Goal: Transaction & Acquisition: Purchase product/service

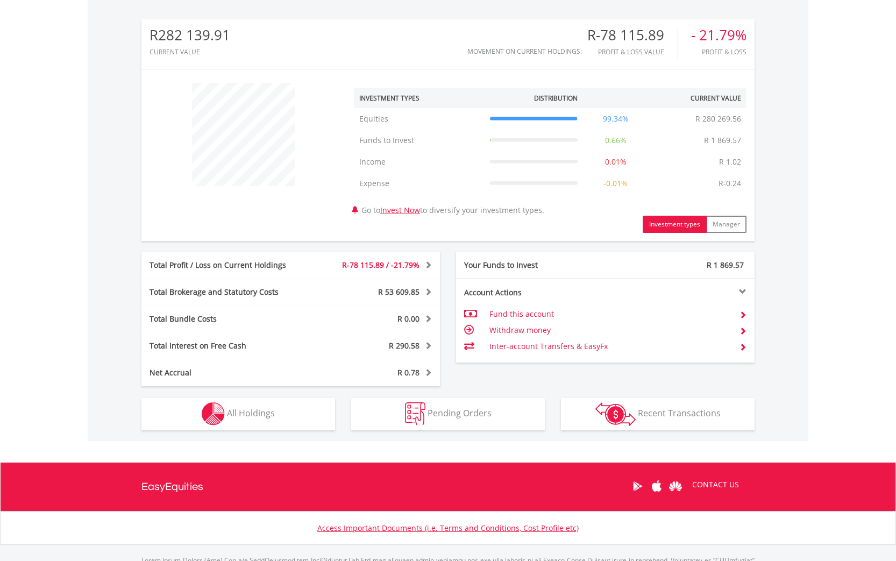
scroll to position [336, 0]
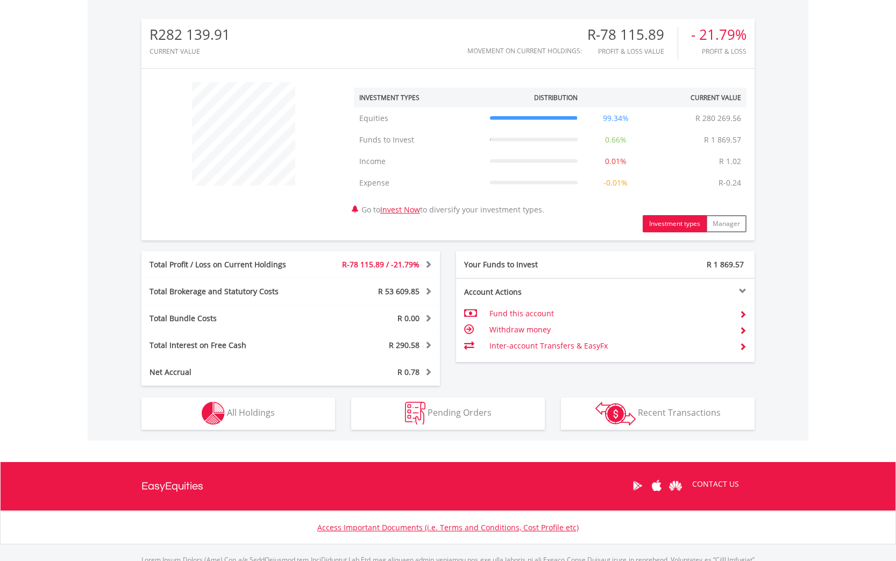
click at [268, 411] on span "All Holdings" at bounding box center [251, 413] width 48 height 12
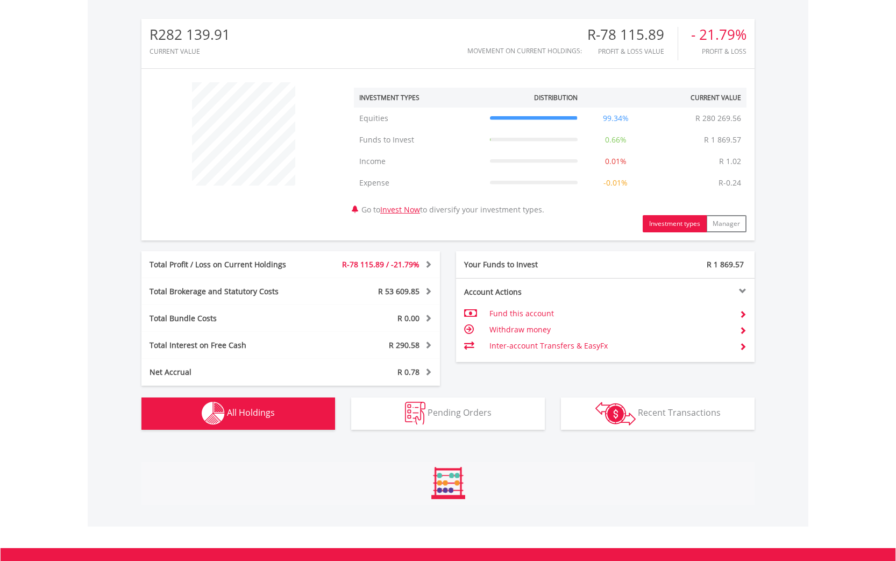
scroll to position [797, 0]
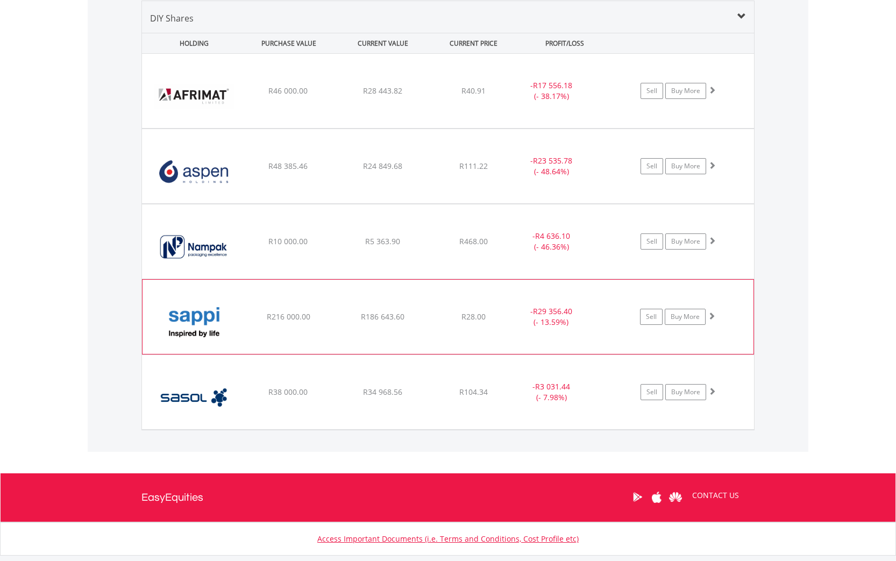
click at [713, 314] on span at bounding box center [712, 316] width 8 height 8
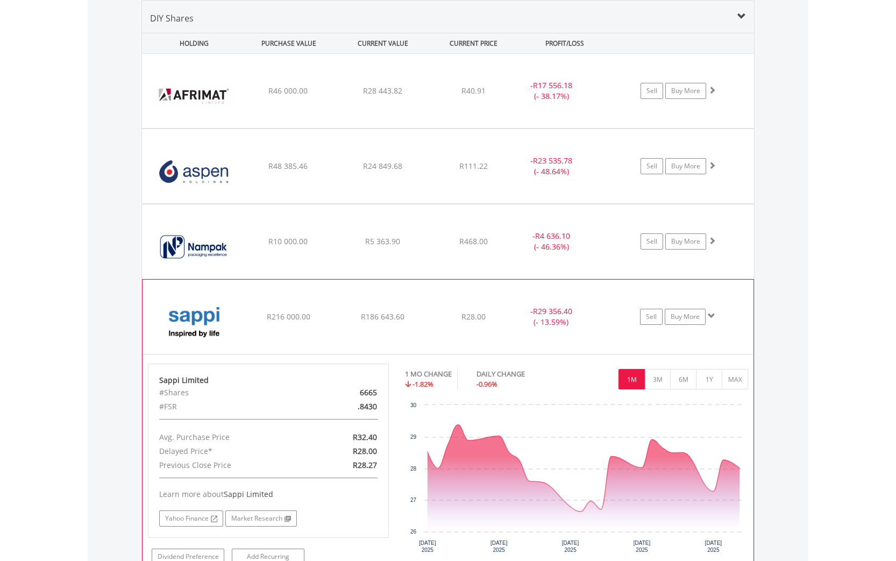
click at [713, 312] on span at bounding box center [712, 316] width 8 height 8
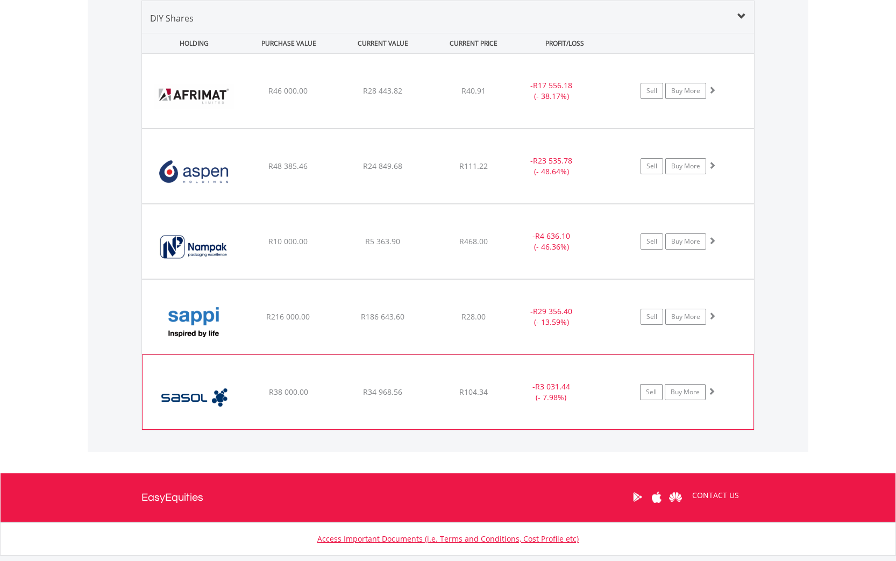
click at [712, 389] on span at bounding box center [712, 391] width 8 height 8
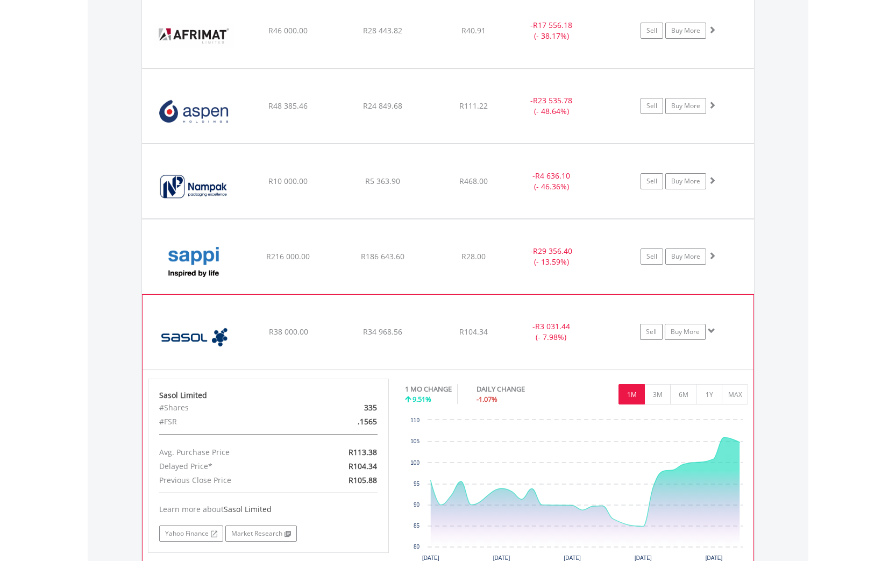
scroll to position [860, 0]
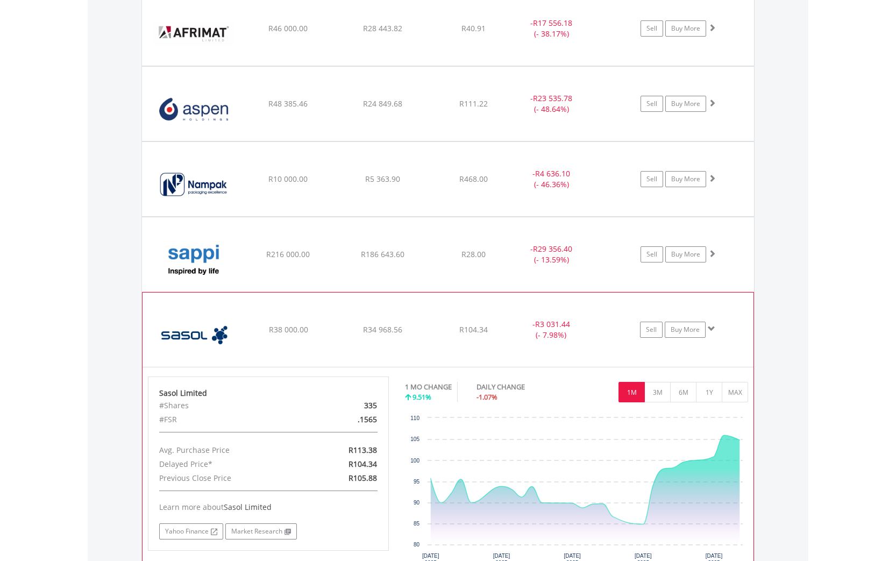
click at [711, 328] on span at bounding box center [712, 329] width 8 height 8
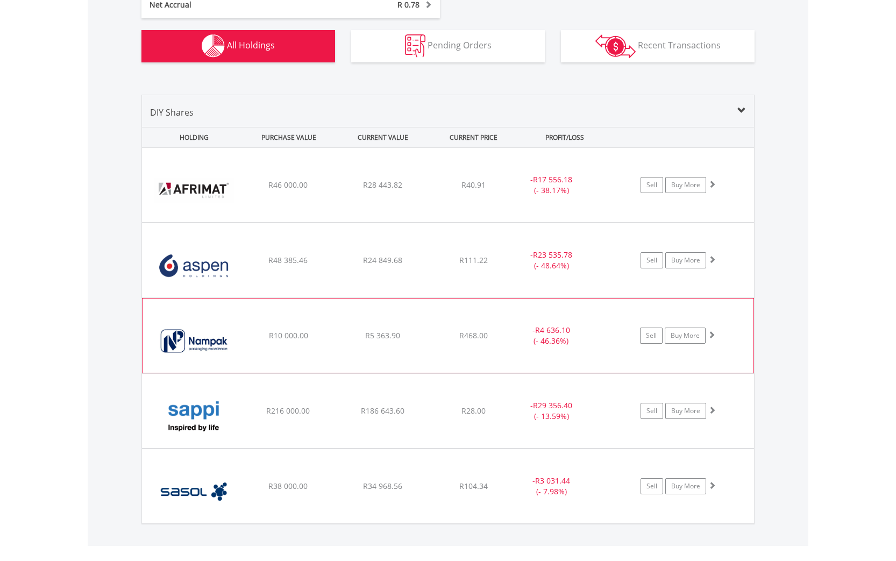
scroll to position [687, 0]
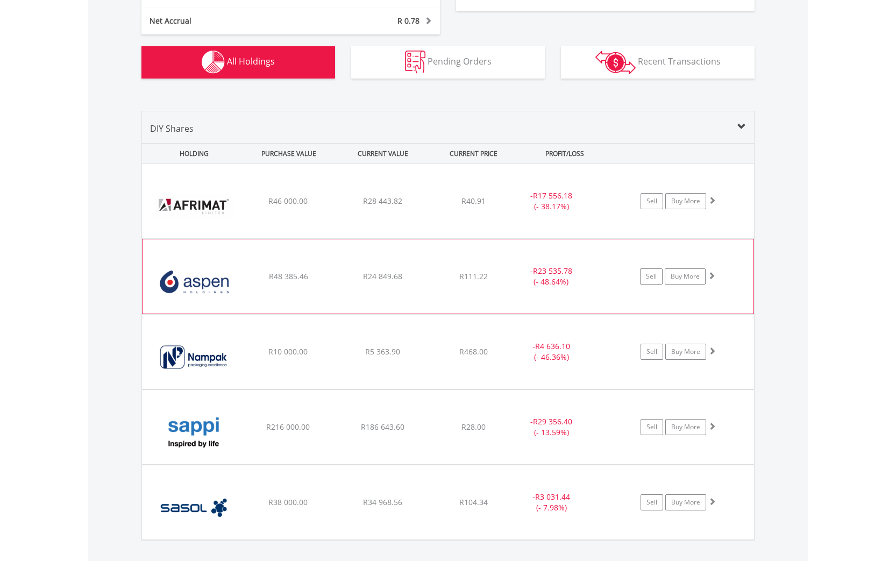
click at [710, 274] on span at bounding box center [712, 276] width 8 height 8
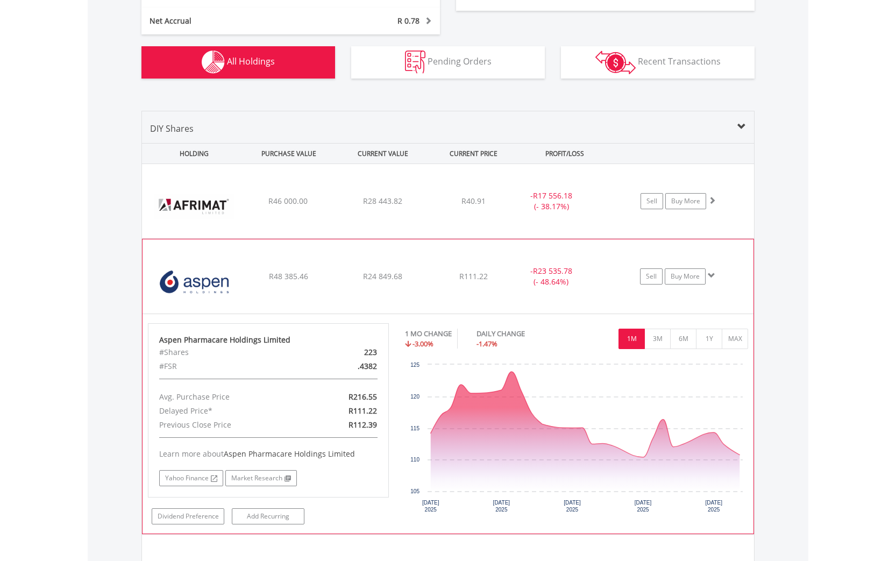
scroll to position [686, 1]
click at [711, 274] on span at bounding box center [712, 276] width 8 height 8
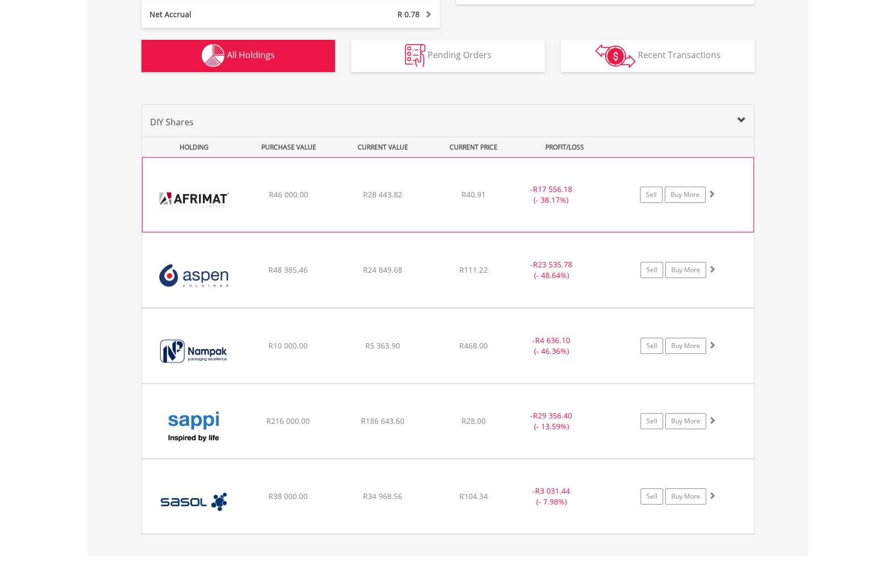
scroll to position [695, 0]
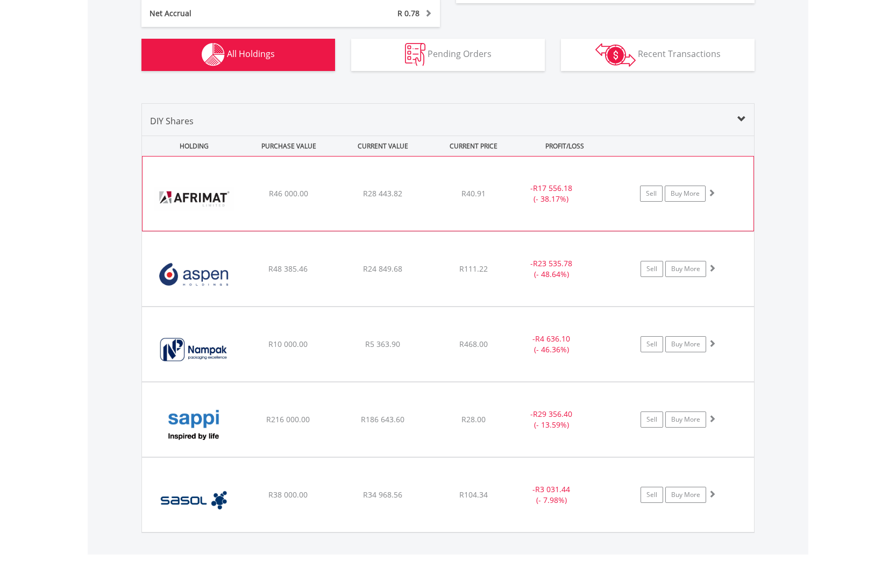
click at [709, 189] on span at bounding box center [712, 193] width 8 height 8
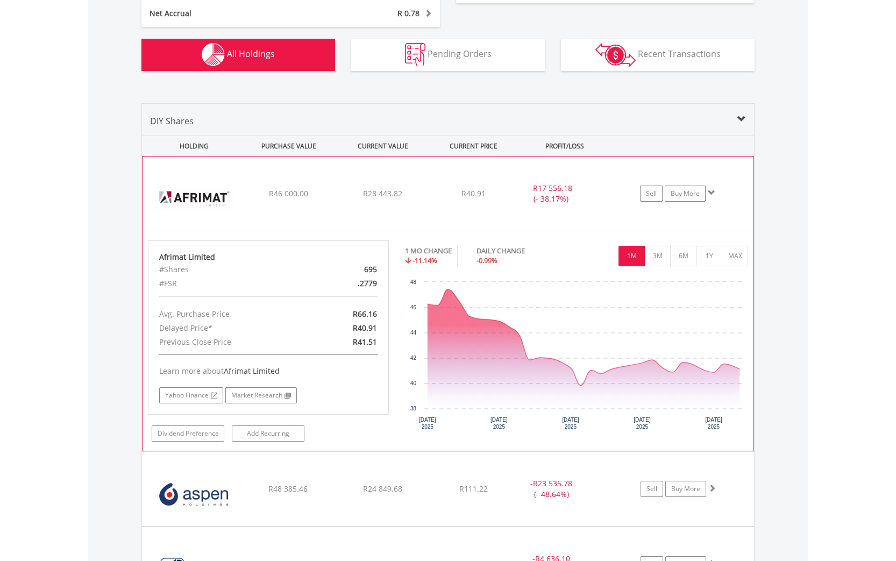
click at [712, 189] on span at bounding box center [712, 193] width 8 height 8
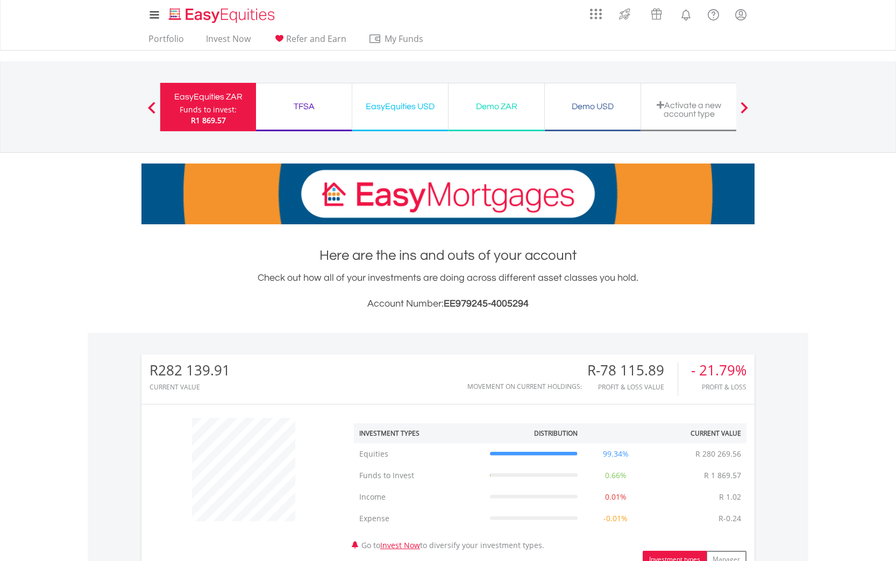
scroll to position [0, 0]
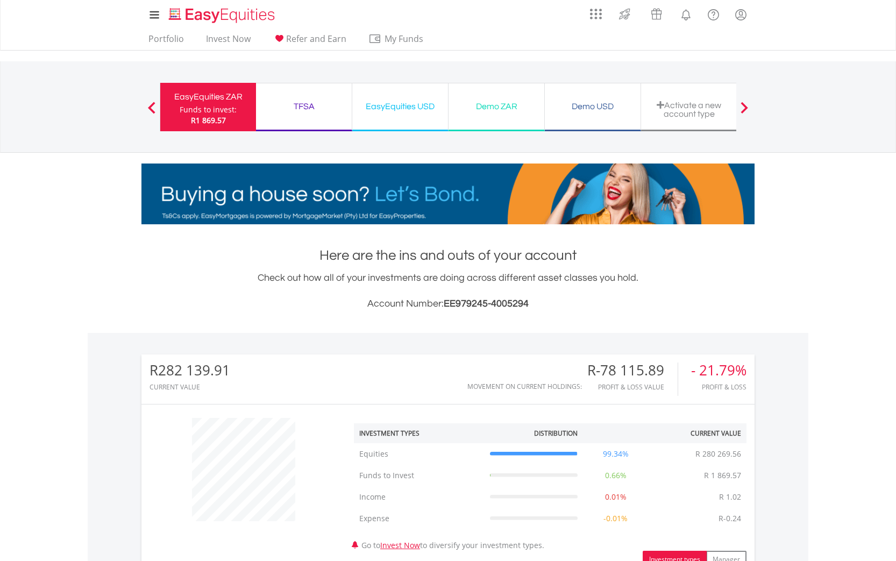
click at [385, 107] on div "EasyEquities USD" at bounding box center [400, 106] width 83 height 15
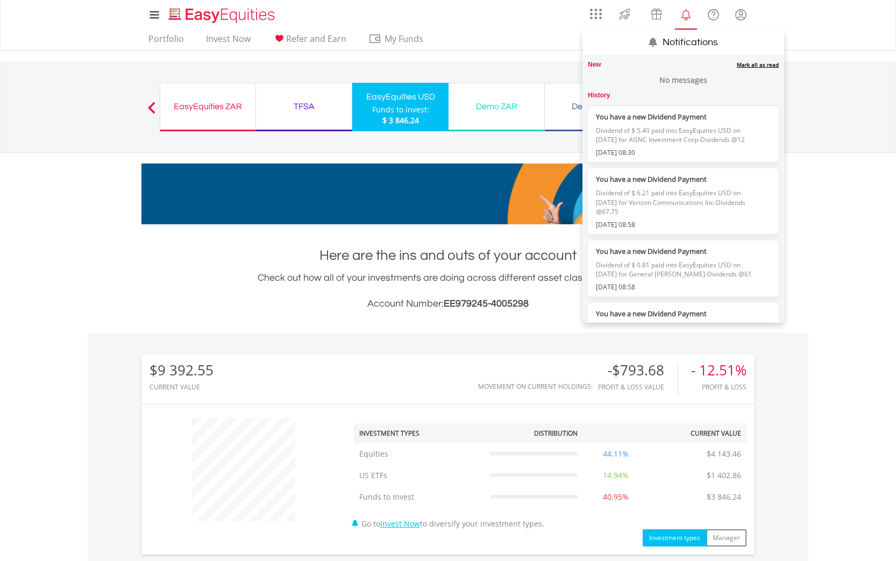
scroll to position [103, 204]
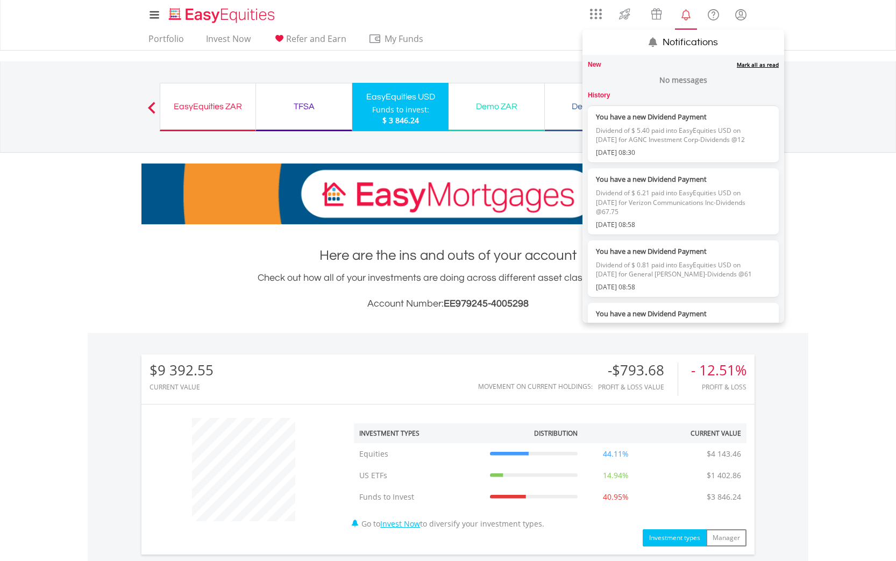
click at [749, 66] on link "Mark all as read" at bounding box center [758, 65] width 42 height 8
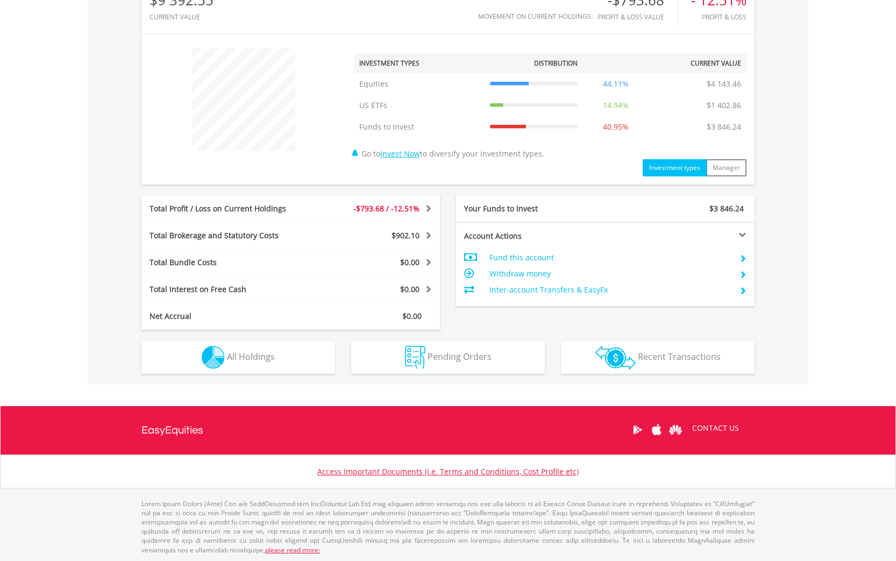
scroll to position [370, 0]
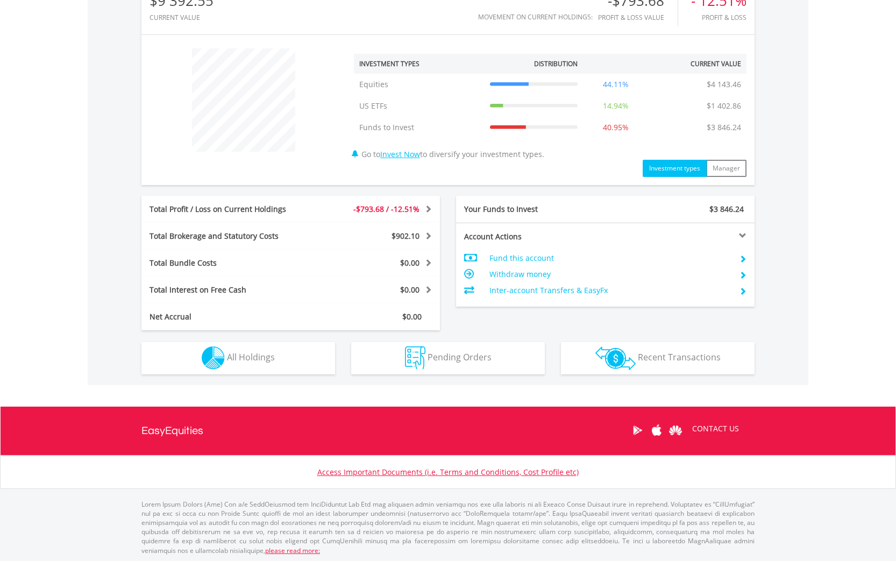
click at [285, 354] on button "Holdings All Holdings" at bounding box center [238, 358] width 194 height 32
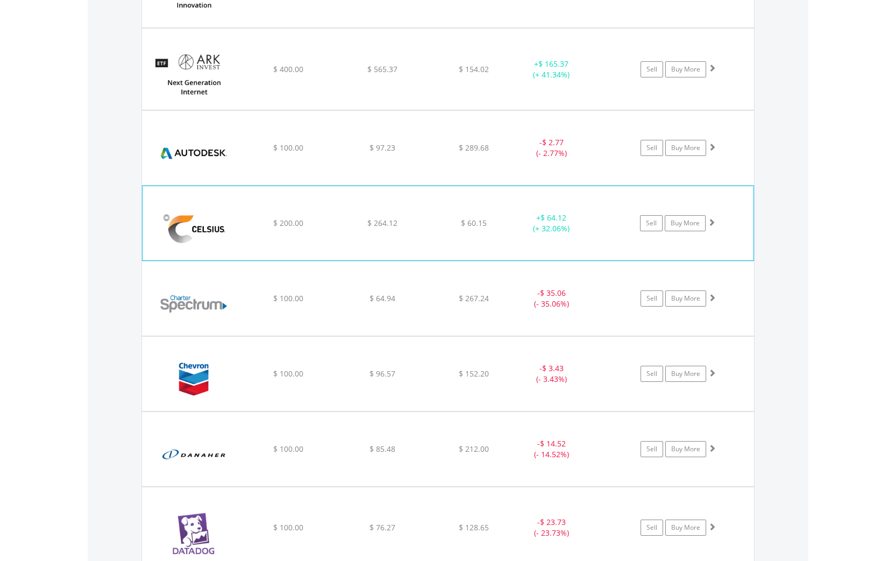
scroll to position [1366, 0]
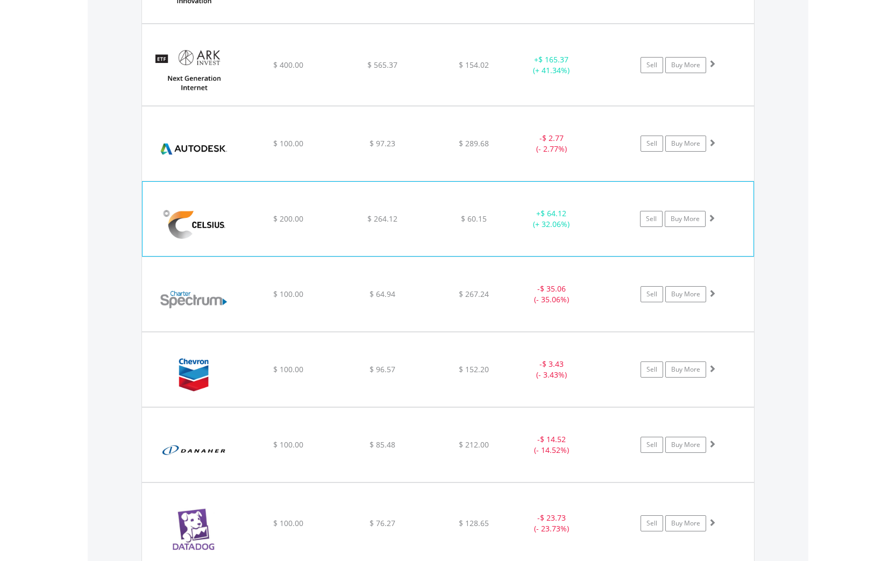
click at [714, 216] on span at bounding box center [712, 218] width 8 height 8
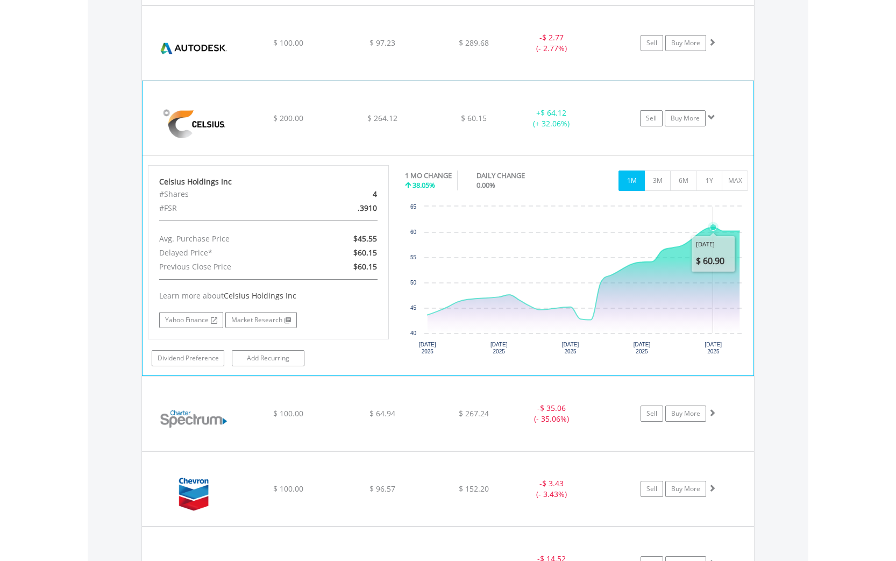
scroll to position [1467, 0]
click at [649, 118] on link "Sell" at bounding box center [651, 118] width 23 height 16
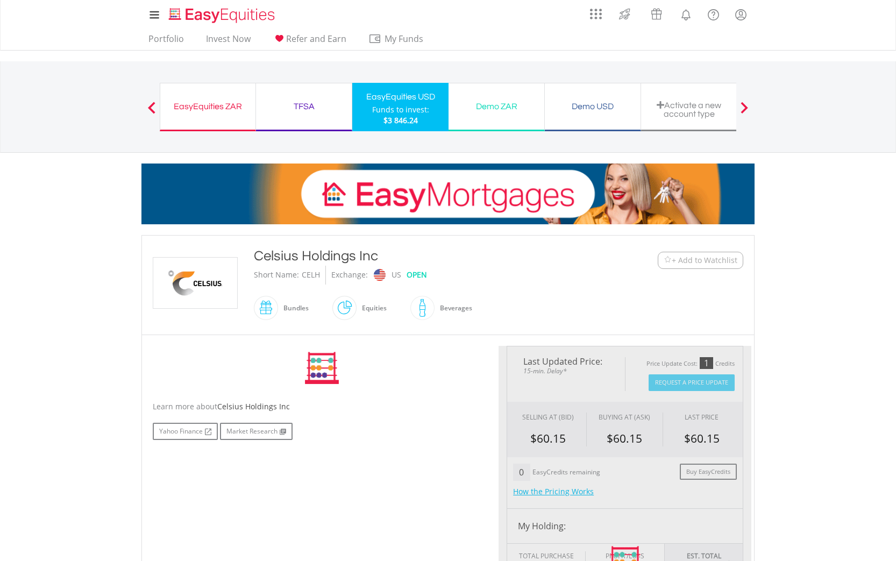
type input "******"
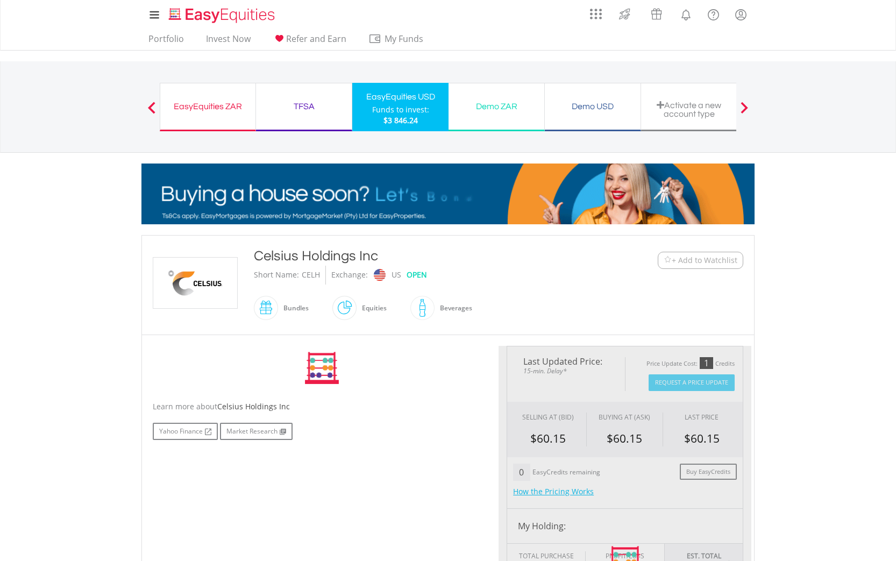
type input "******"
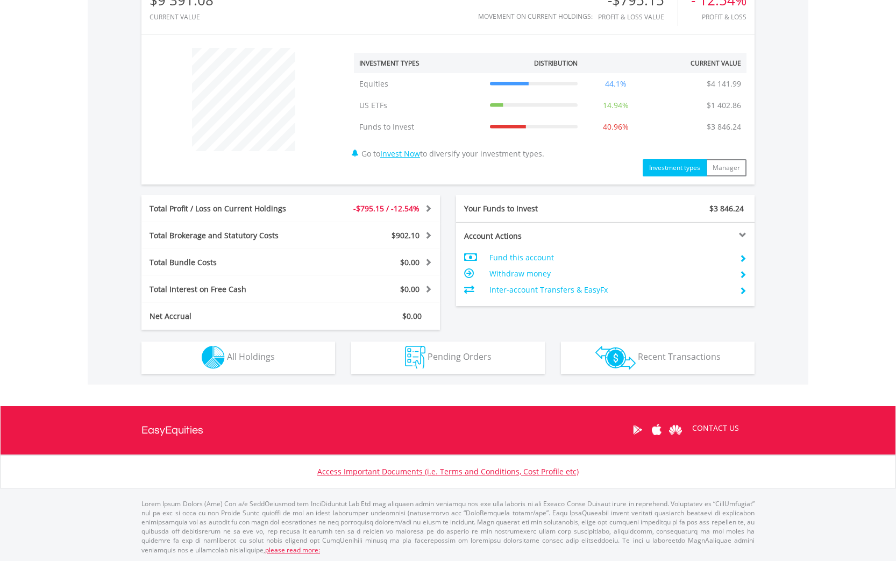
scroll to position [370, 0]
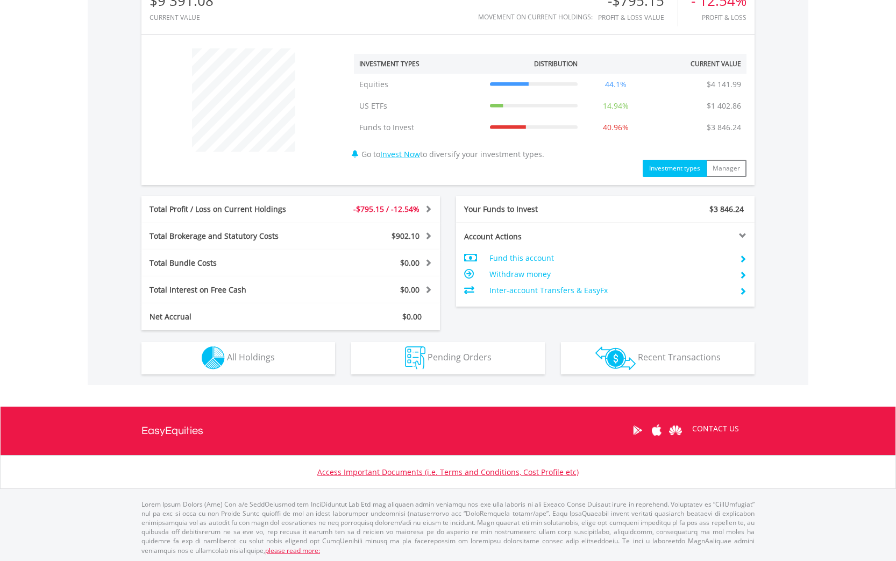
drag, startPoint x: 308, startPoint y: 359, endPoint x: 382, endPoint y: 295, distance: 97.7
click at [307, 359] on button "Holdings All Holdings" at bounding box center [238, 358] width 194 height 32
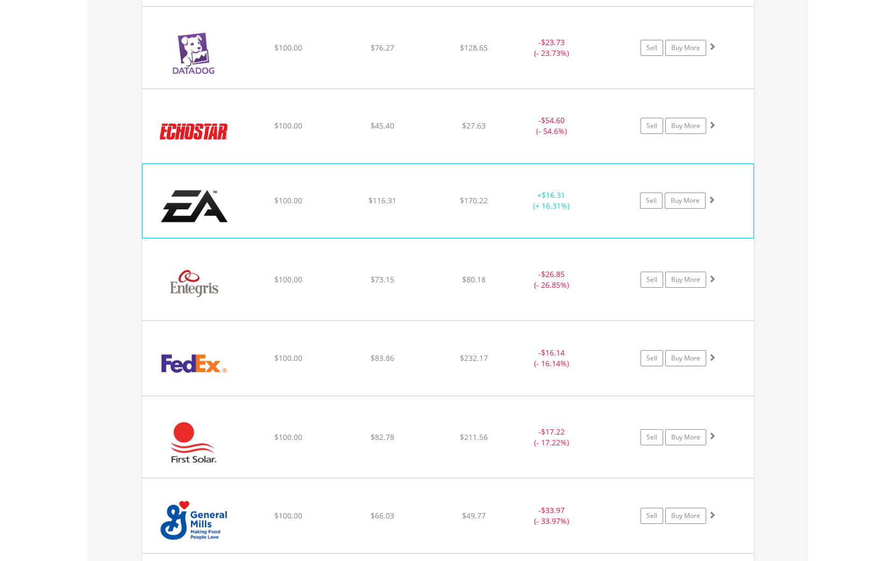
scroll to position [1845, 0]
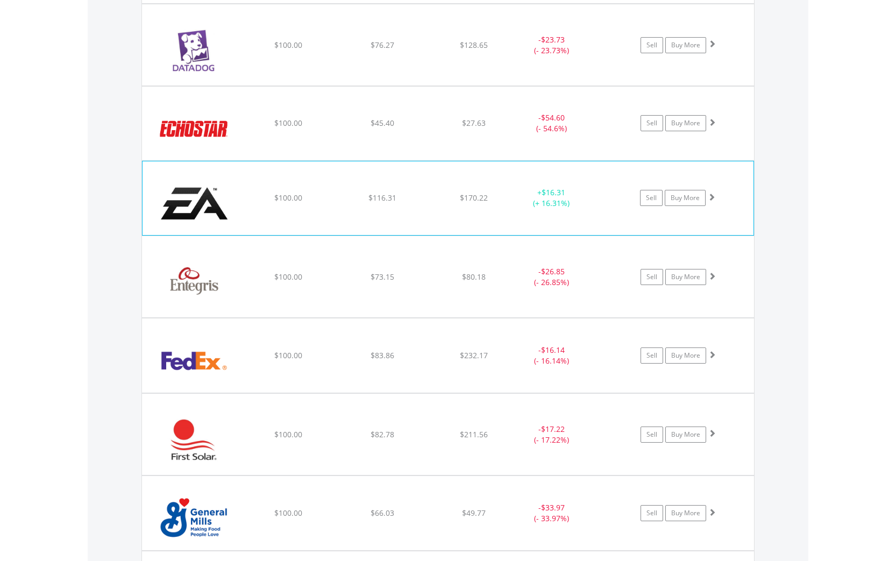
click at [714, 194] on span at bounding box center [712, 197] width 8 height 8
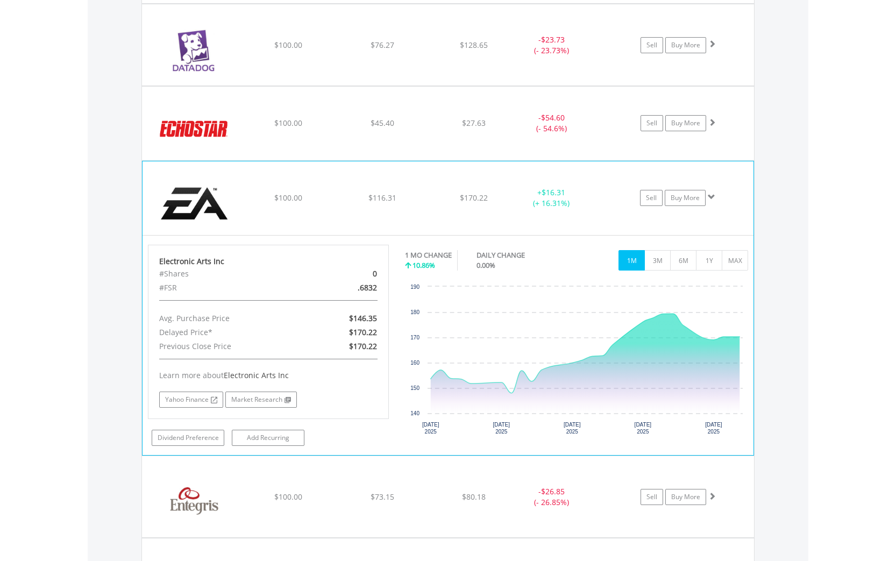
click at [714, 194] on span at bounding box center [712, 197] width 8 height 8
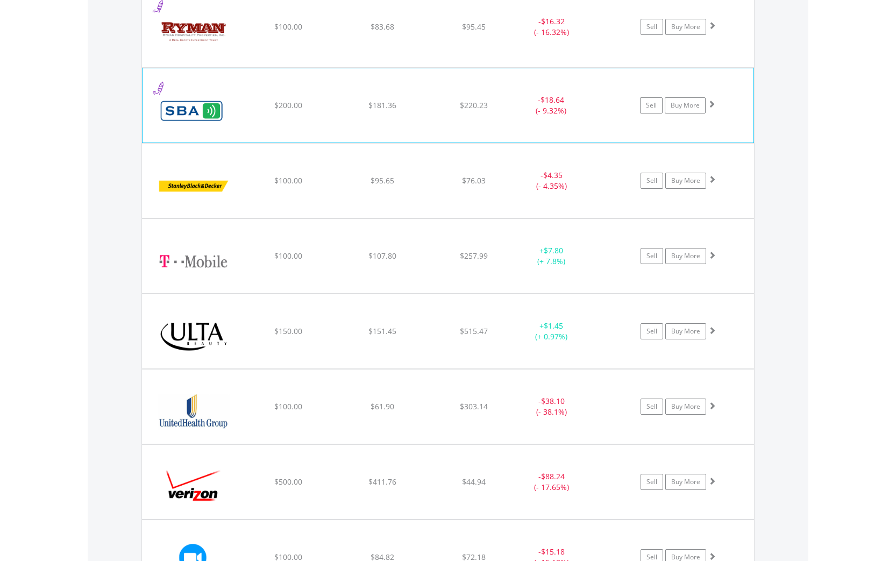
scroll to position [3178, 0]
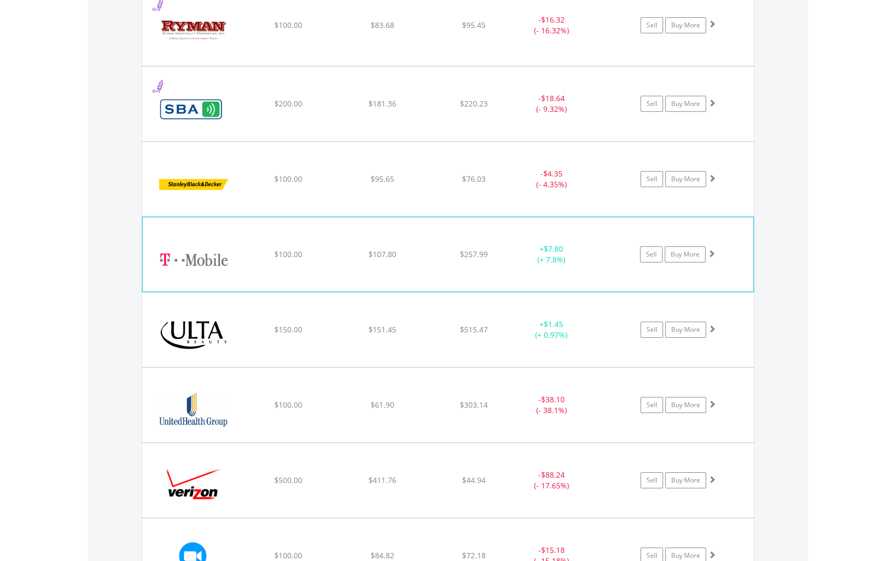
click at [709, 253] on span at bounding box center [712, 254] width 8 height 8
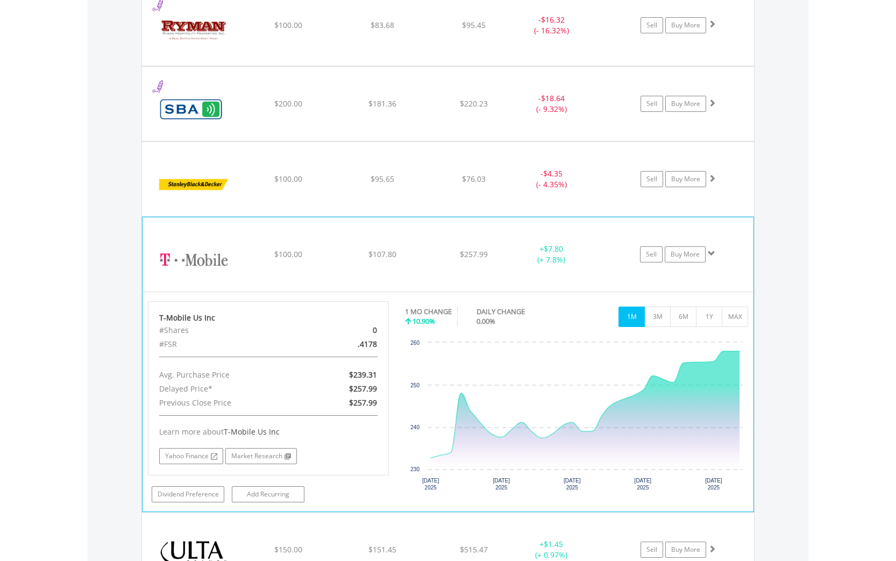
click at [681, 314] on button "6M" at bounding box center [683, 317] width 26 height 20
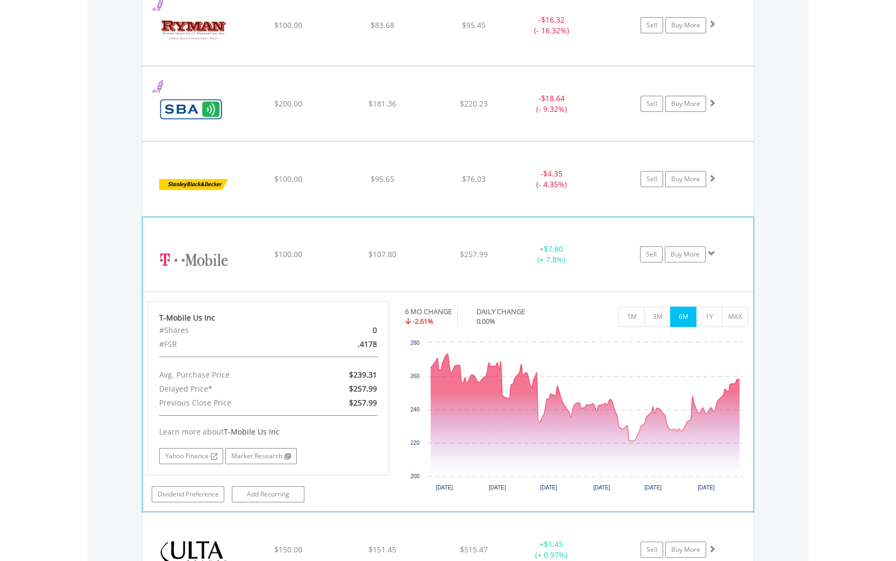
click at [712, 251] on span at bounding box center [712, 254] width 8 height 8
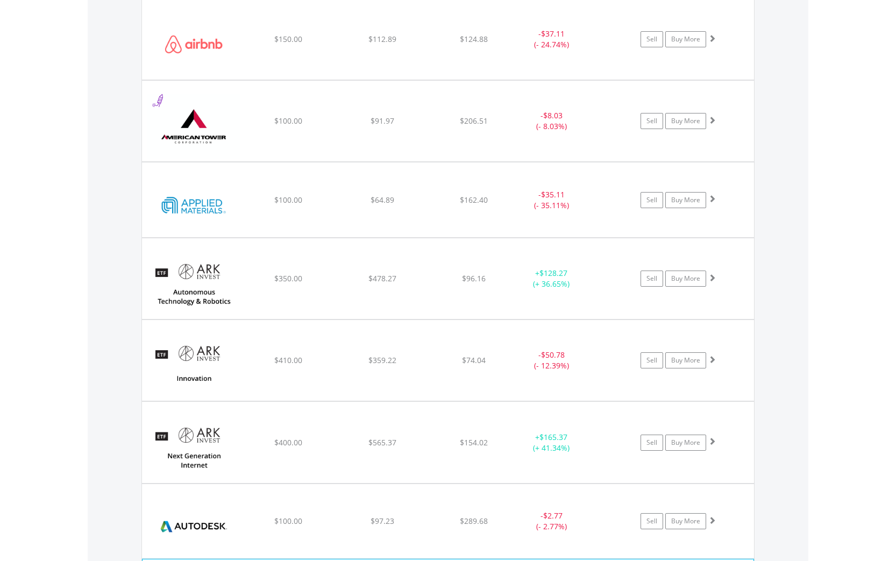
scroll to position [987, 0]
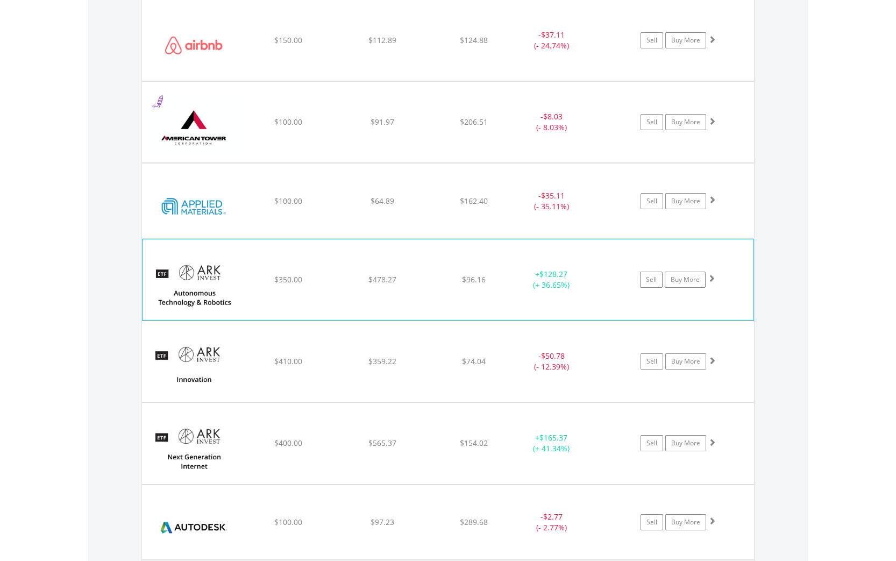
click at [711, 277] on span at bounding box center [712, 278] width 8 height 8
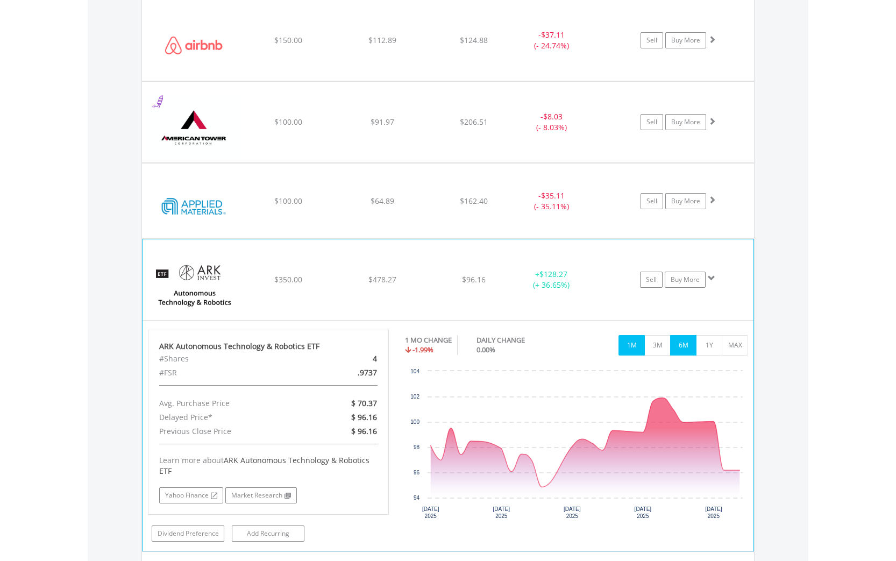
click at [683, 342] on button "6M" at bounding box center [683, 345] width 26 height 20
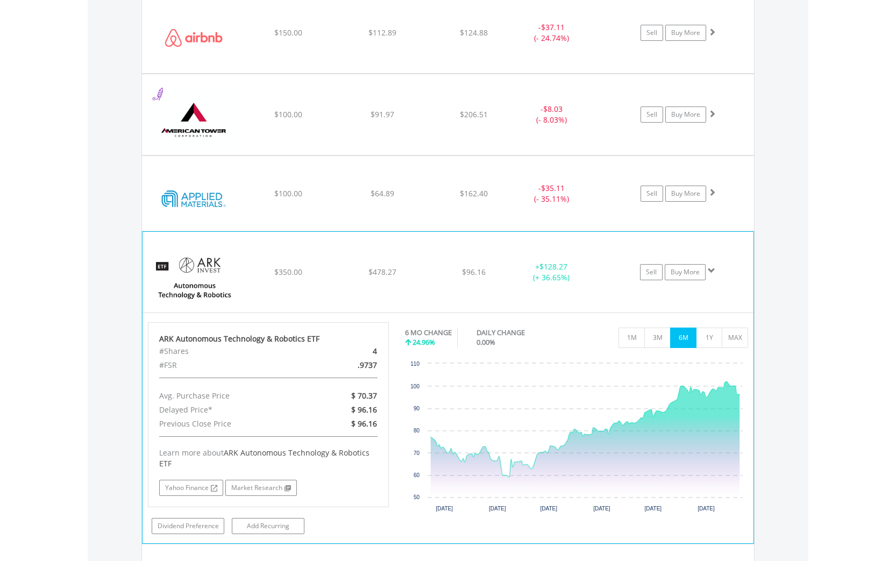
scroll to position [994, 0]
click at [713, 269] on span at bounding box center [712, 272] width 8 height 8
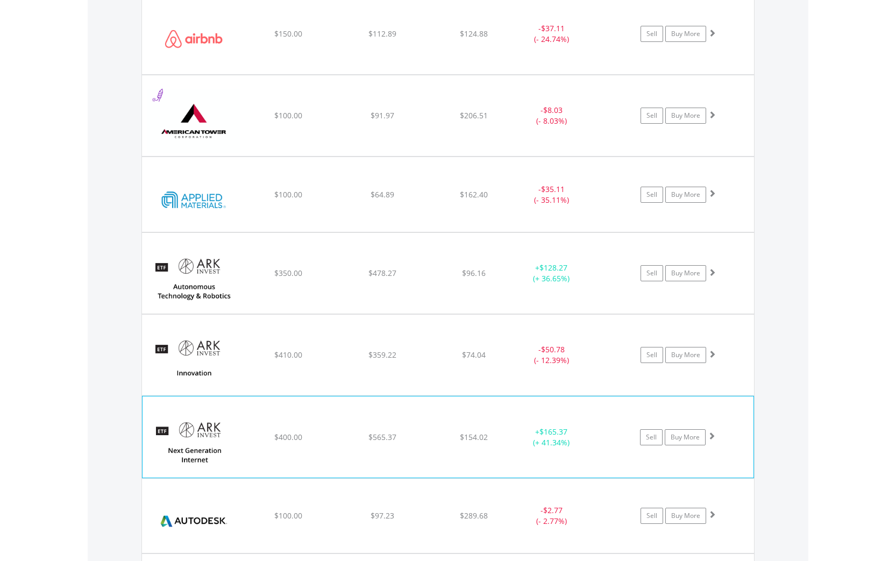
click at [712, 435] on span at bounding box center [712, 436] width 8 height 8
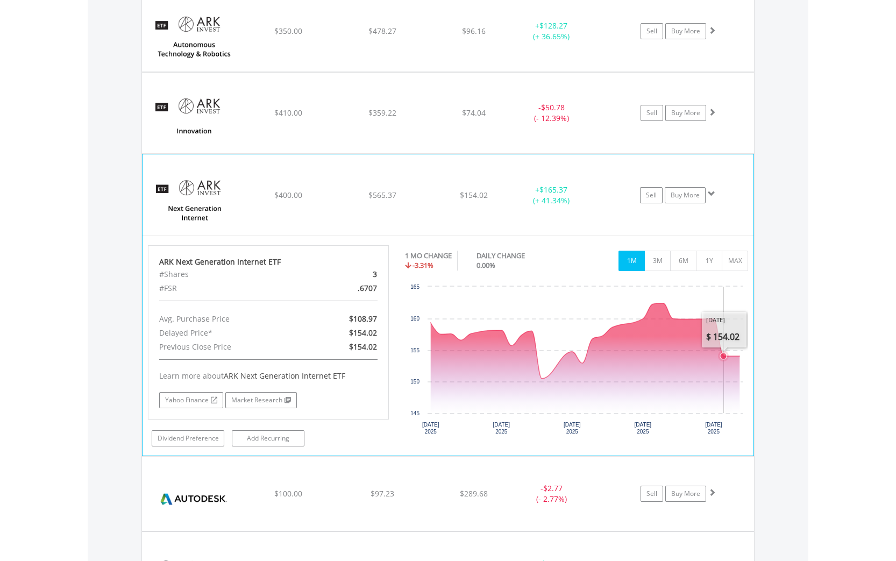
scroll to position [1237, 0]
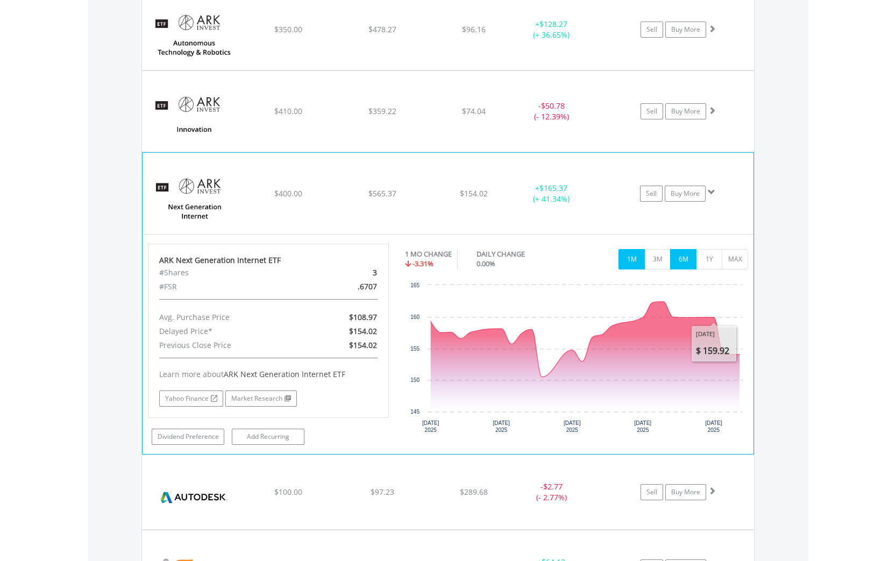
click at [684, 258] on button "6M" at bounding box center [683, 259] width 26 height 20
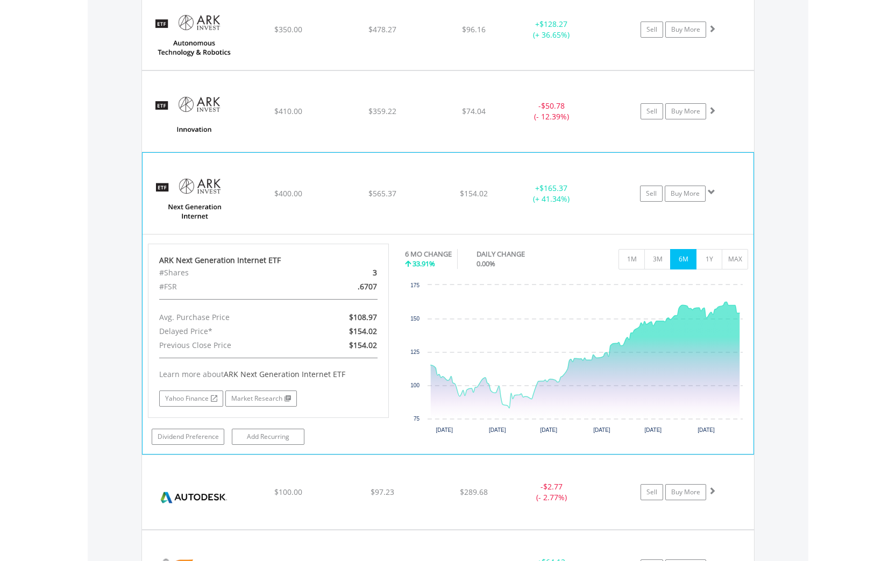
click at [711, 190] on span at bounding box center [712, 192] width 8 height 8
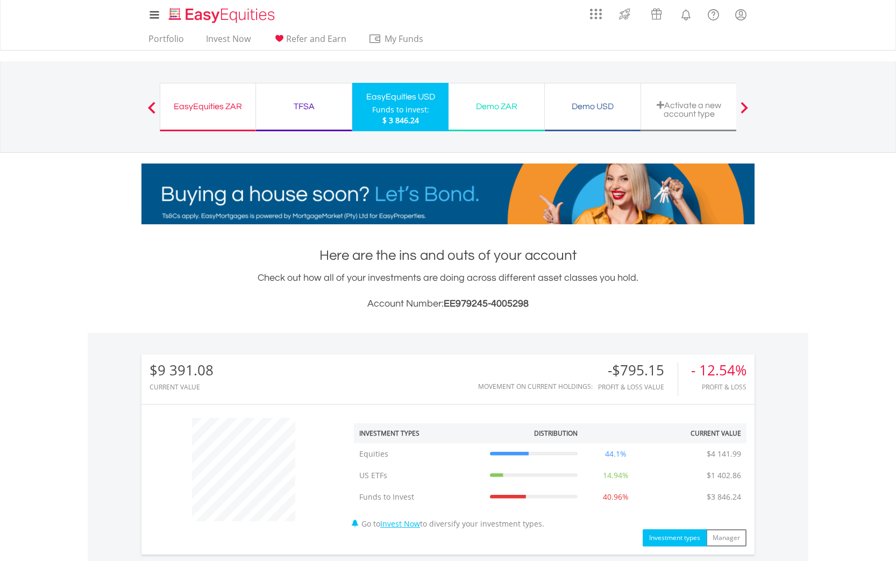
scroll to position [0, 0]
